Goal: Task Accomplishment & Management: Manage account settings

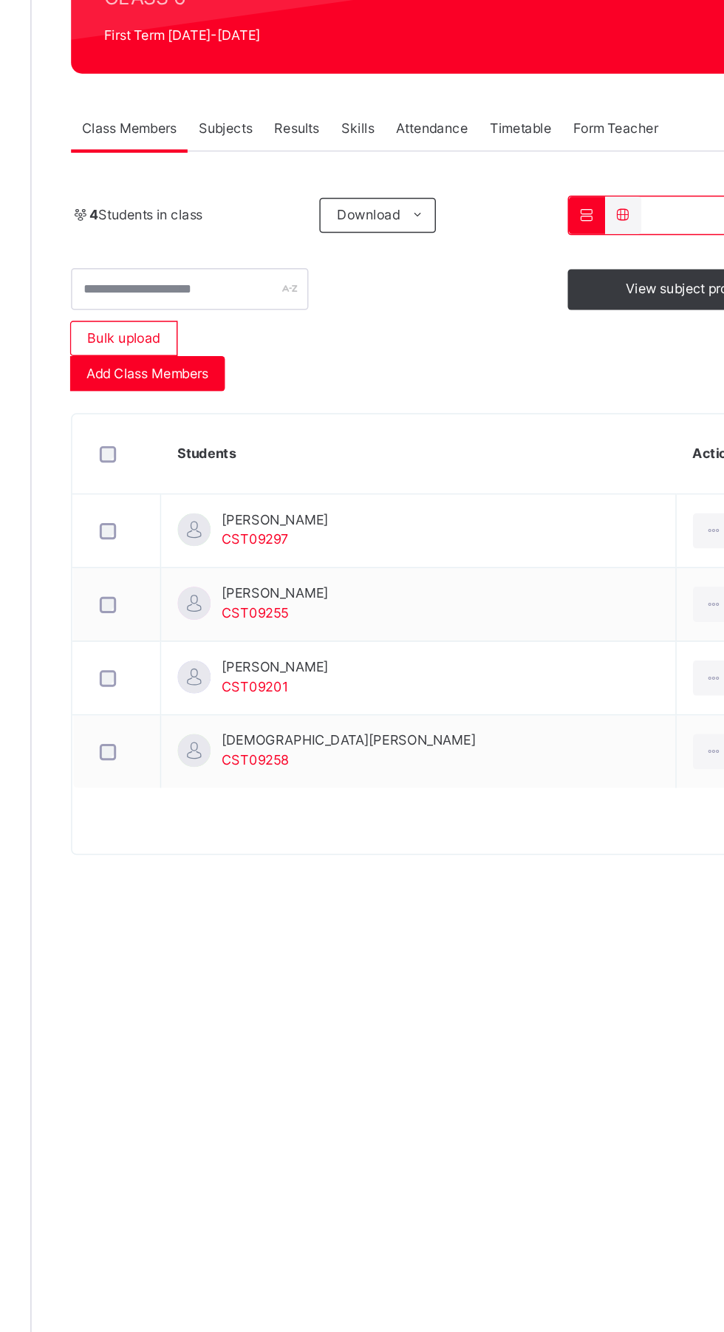
click at [220, 610] on div at bounding box center [234, 605] width 29 height 11
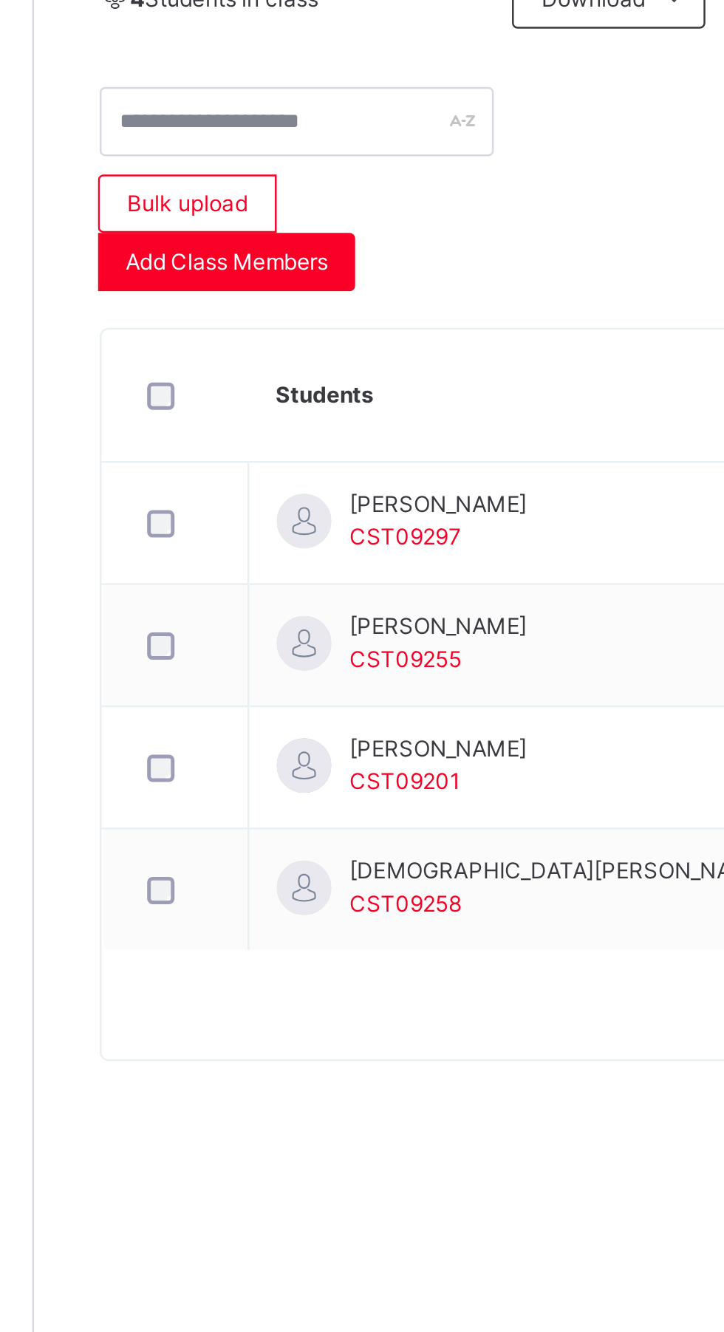
click at [622, 609] on div at bounding box center [635, 605] width 27 height 24
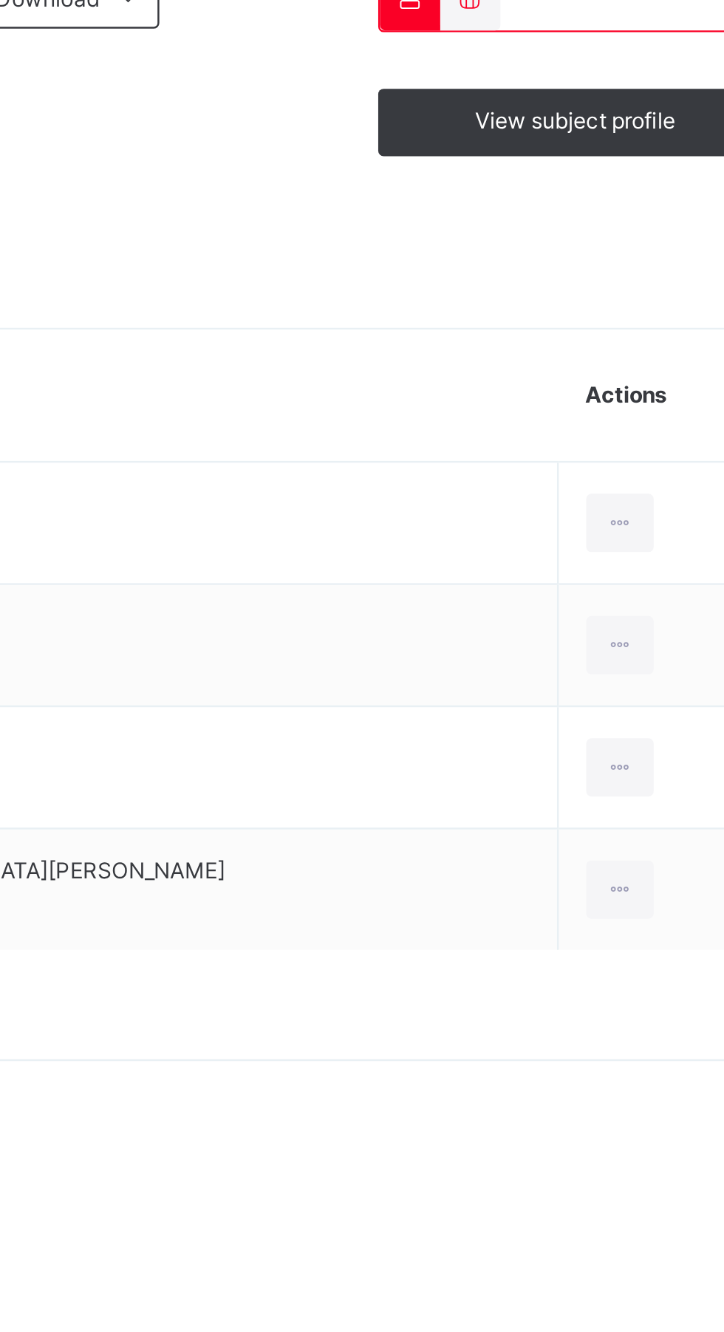
click at [0, 0] on div "Remove from Class" at bounding box center [0, 0] width 0 height 0
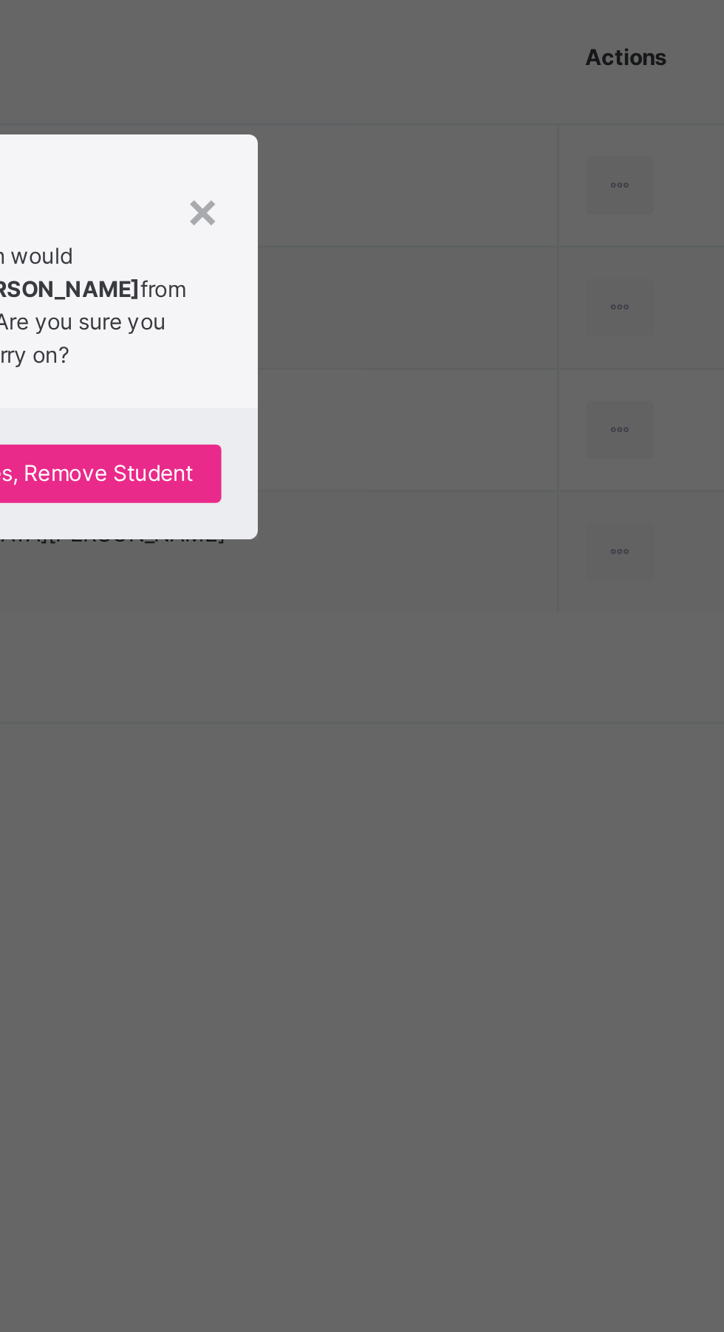
click at [460, 680] on p "This action would delete [PERSON_NAME] from the class. Are you sure you want to…" at bounding box center [400, 653] width 119 height 53
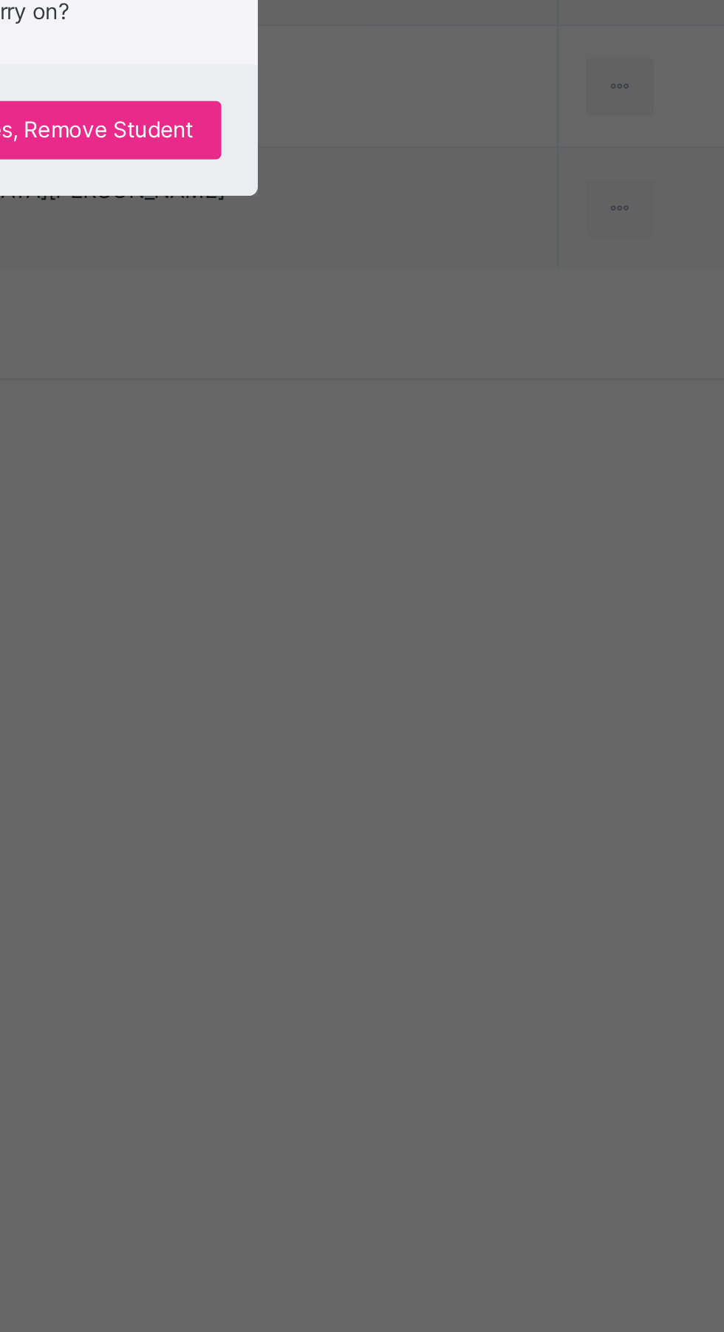
click at [463, 728] on span "Yes, Remove Student" at bounding box center [419, 721] width 88 height 13
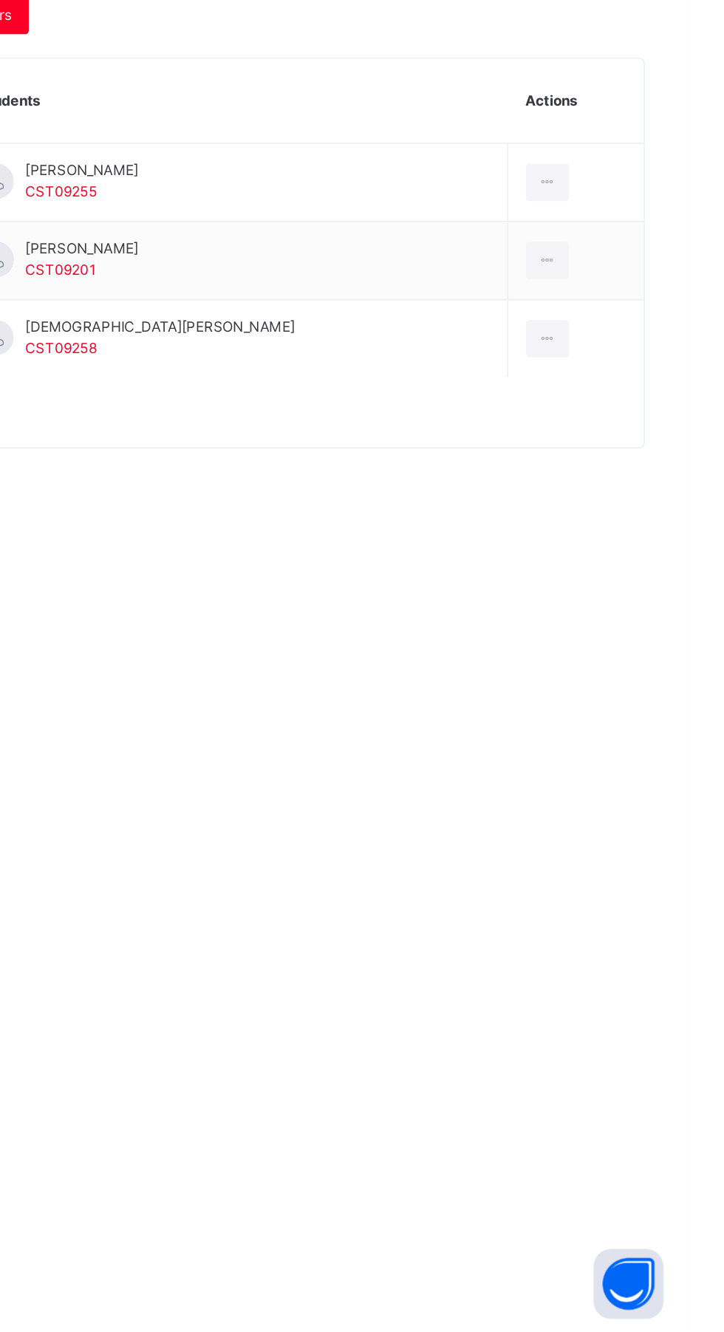
click at [622, 704] on div at bounding box center [635, 704] width 27 height 24
click at [0, 0] on div "Remove from Class" at bounding box center [0, 0] width 0 height 0
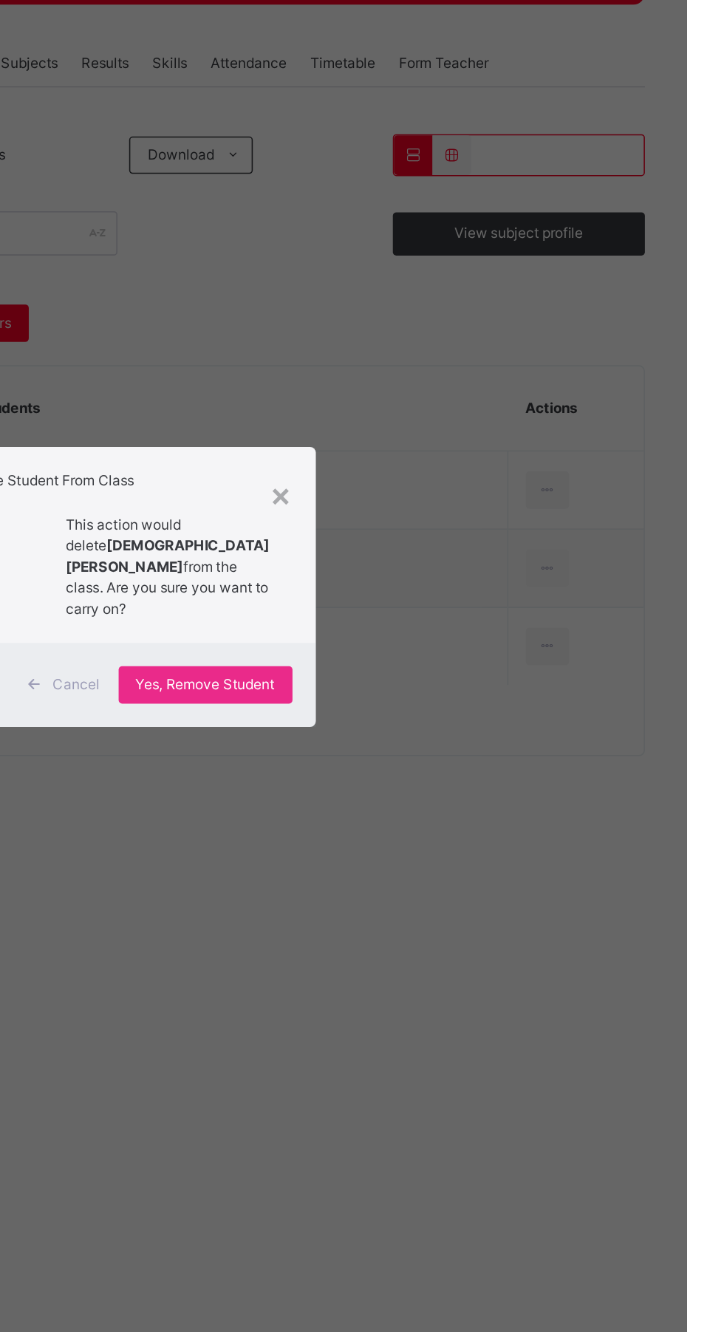
click at [463, 735] on span "Yes, Remove Student" at bounding box center [419, 728] width 88 height 13
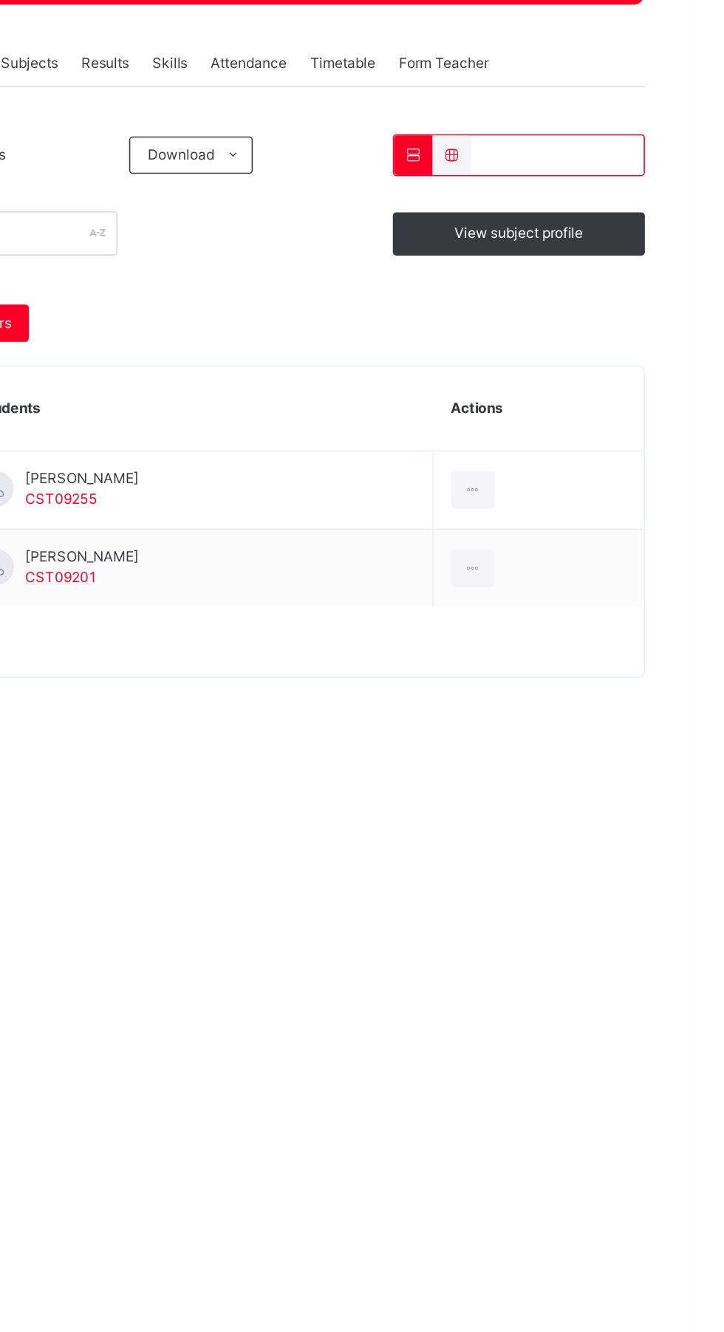
click at [599, 651] on div at bounding box center [588, 655] width 27 height 24
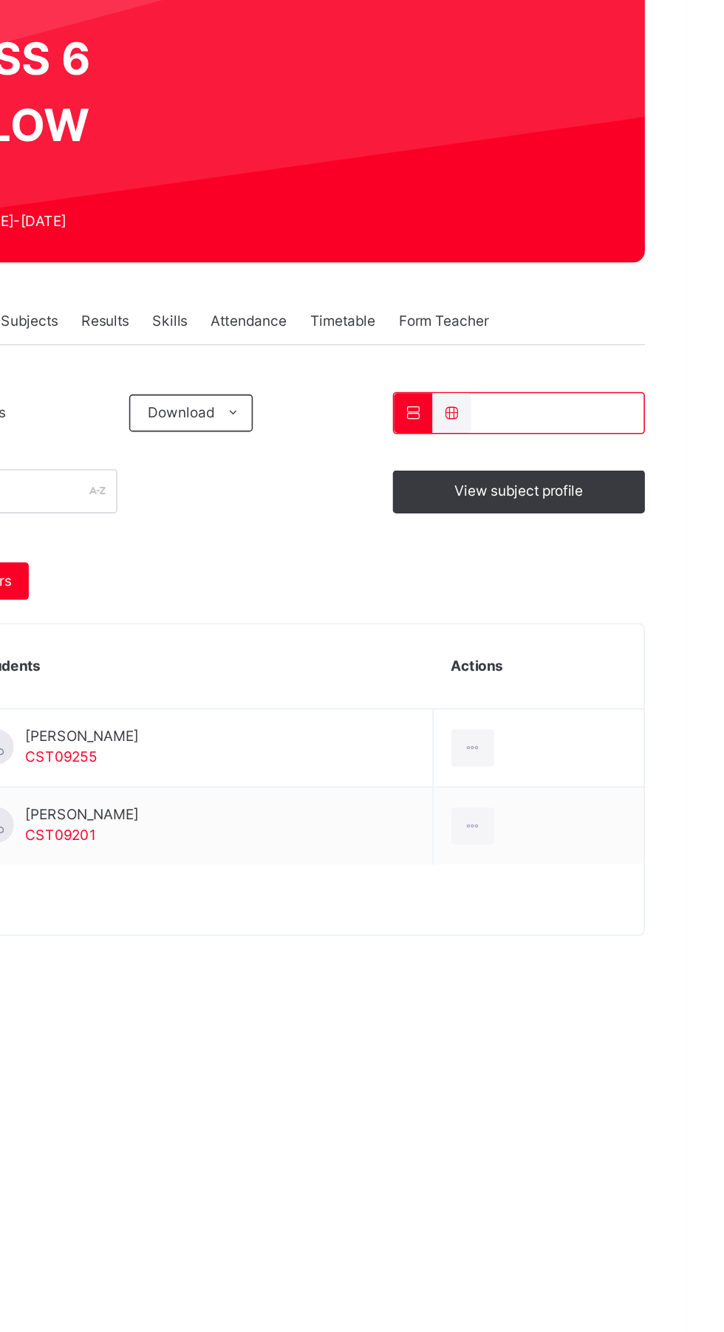
click at [0, 0] on div "Remove from Class" at bounding box center [0, 0] width 0 height 0
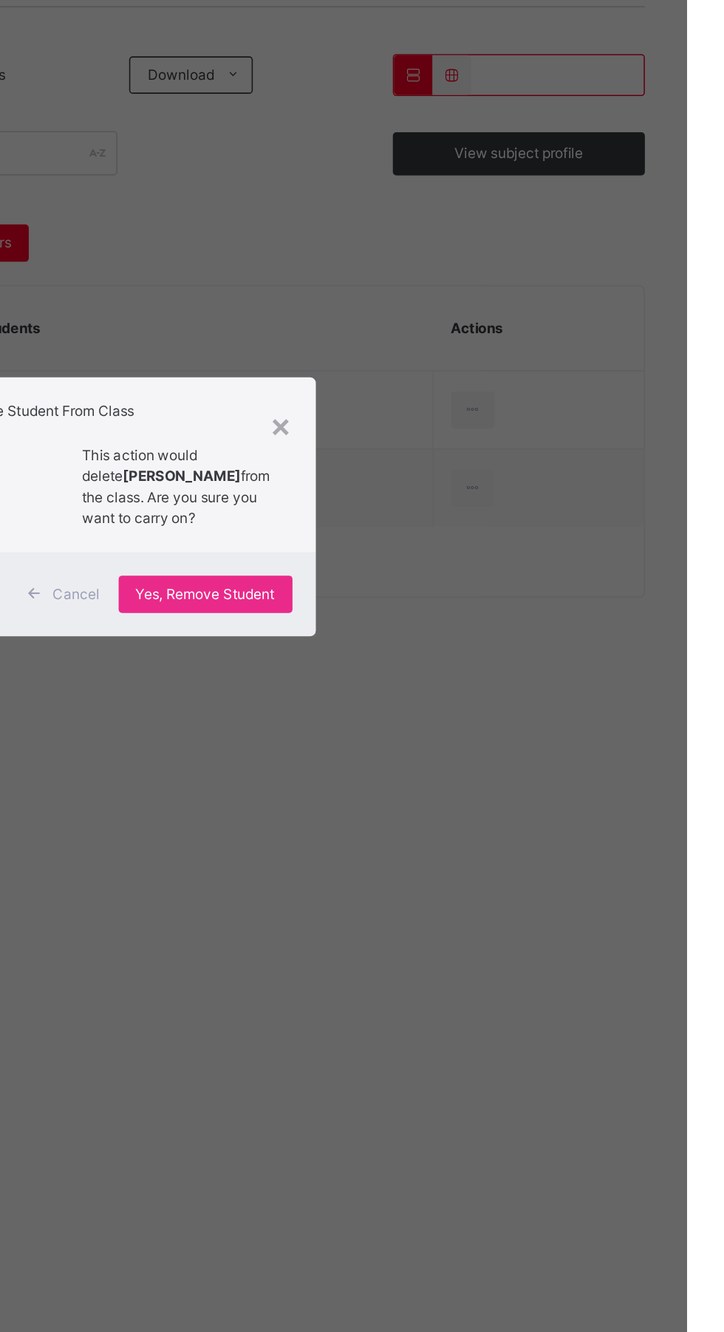
click at [460, 680] on p "This action would delete [PERSON_NAME] from the class. Are you sure you want to…" at bounding box center [400, 653] width 119 height 53
click at [463, 728] on span "Yes, Remove Student" at bounding box center [419, 721] width 88 height 13
click at [601, 1109] on div "Back / CLASS 6 YELLOW CLASS 6 YELLOW CLASS 6 First Term [DATE]-[DATE] Class Mem…" at bounding box center [450, 666] width 547 height 1332
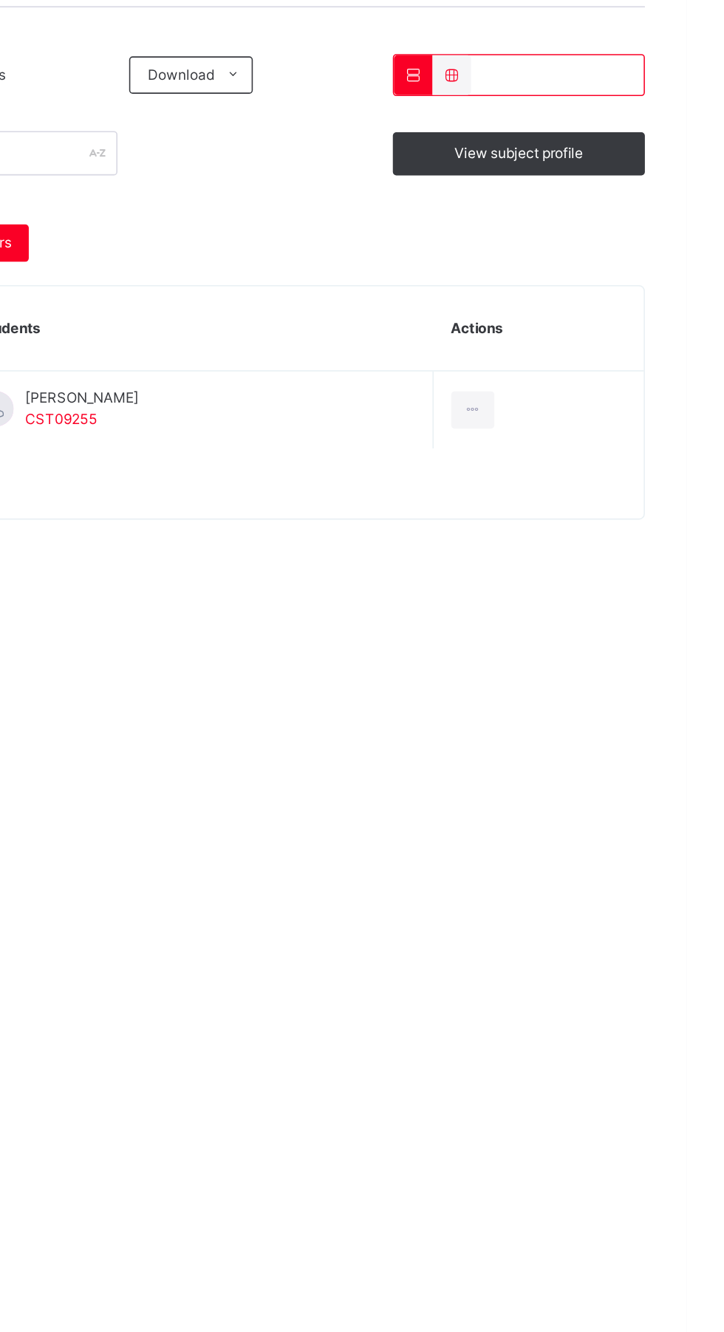
click at [582, 600] on div at bounding box center [588, 605] width 27 height 24
click at [0, 0] on div "Remove from Class" at bounding box center [0, 0] width 0 height 0
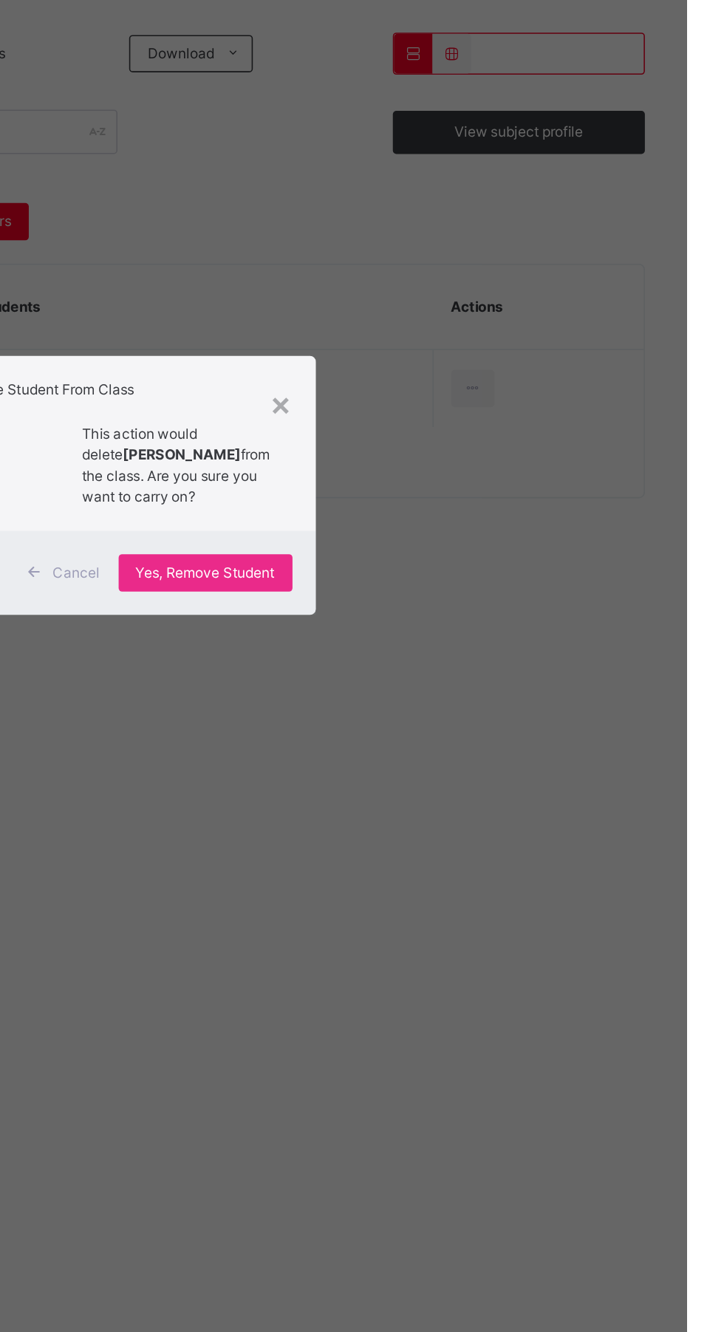
click at [460, 680] on p "This action would delete [PERSON_NAME] from the class. Are you sure you want to…" at bounding box center [400, 653] width 119 height 53
click at [463, 728] on span "Yes, Remove Student" at bounding box center [419, 721] width 88 height 13
